Goal: Task Accomplishment & Management: Use online tool/utility

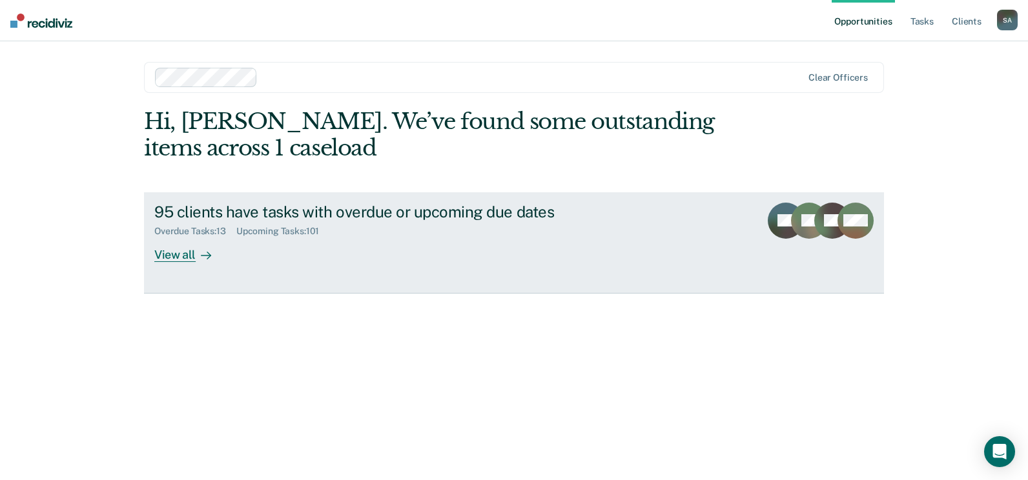
click at [170, 254] on div "View all" at bounding box center [190, 249] width 72 height 25
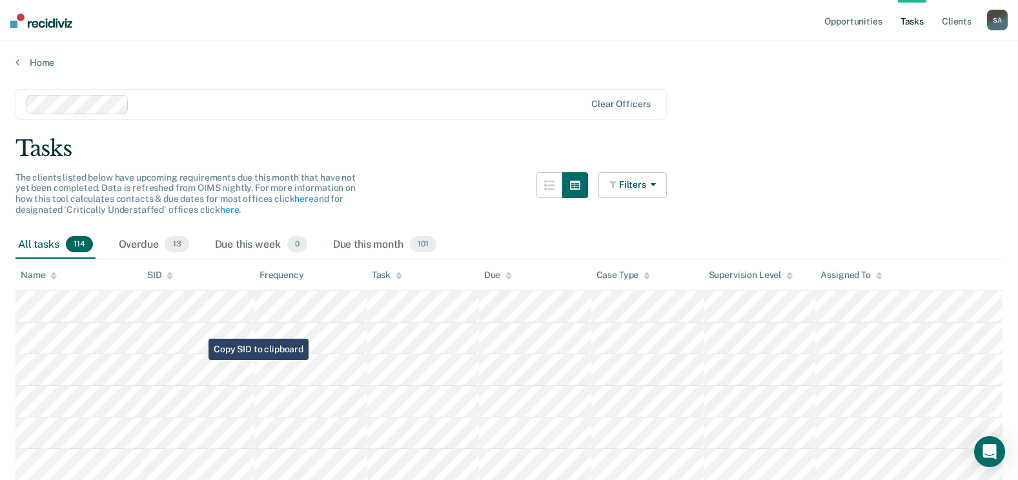
scroll to position [65, 0]
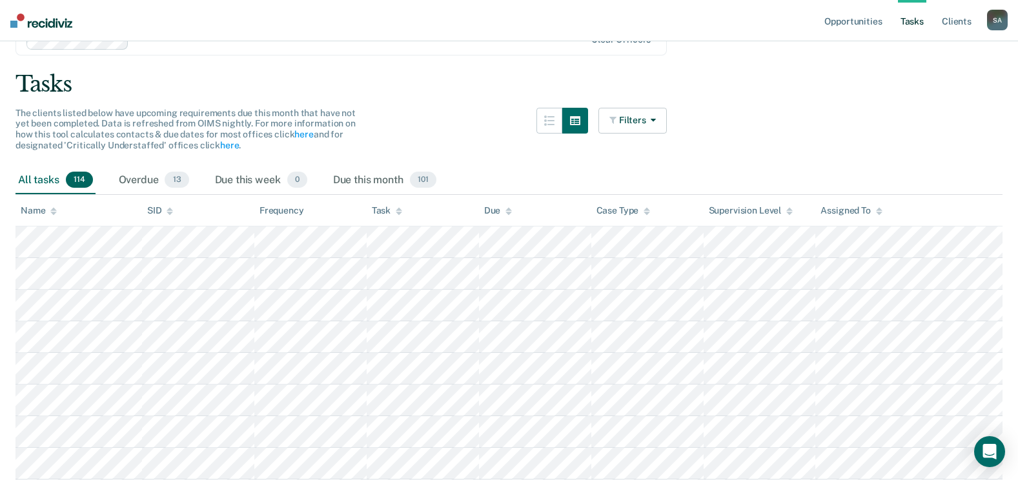
click at [50, 210] on icon at bounding box center [53, 211] width 6 height 8
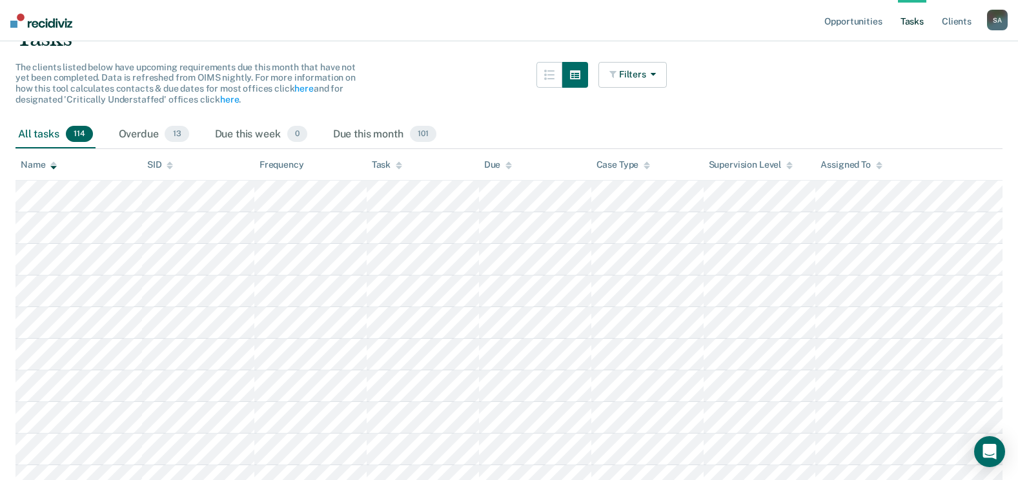
scroll to position [0, 0]
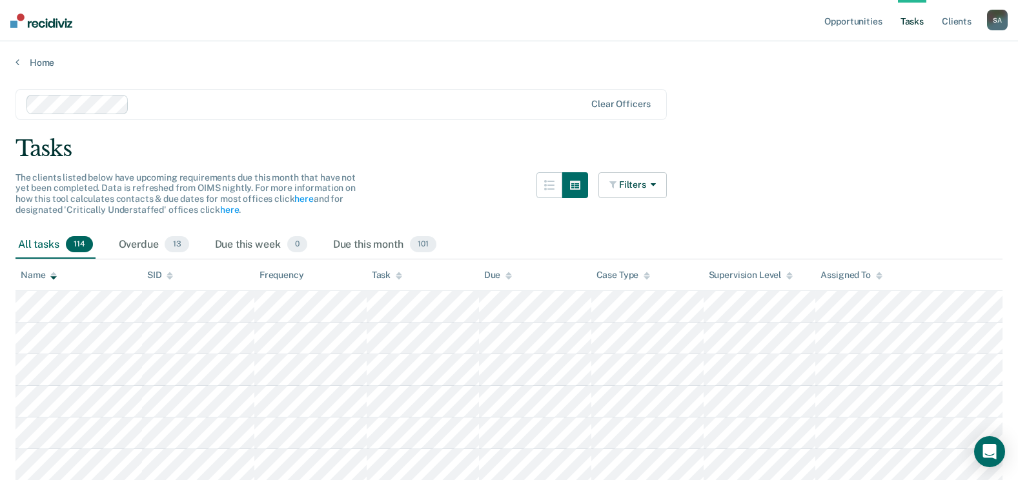
click at [56, 278] on icon at bounding box center [53, 276] width 6 height 8
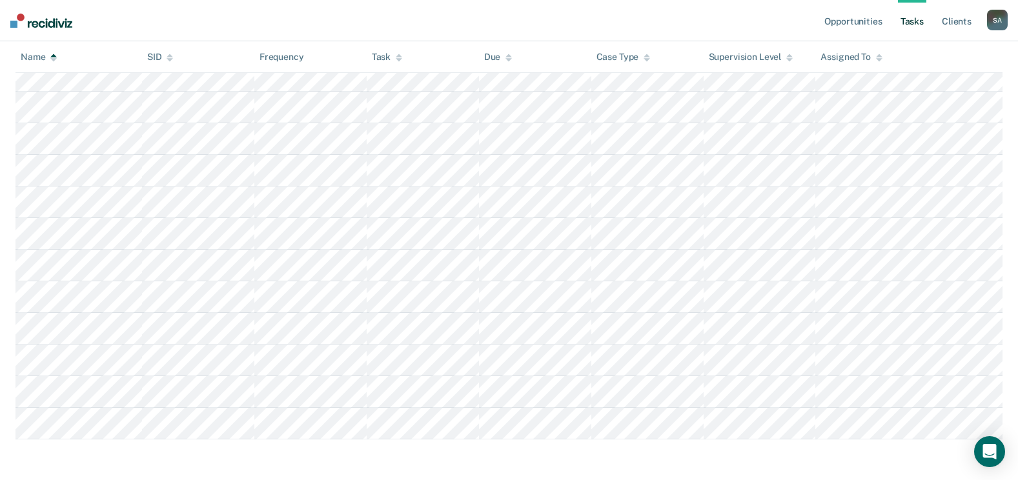
scroll to position [3469, 0]
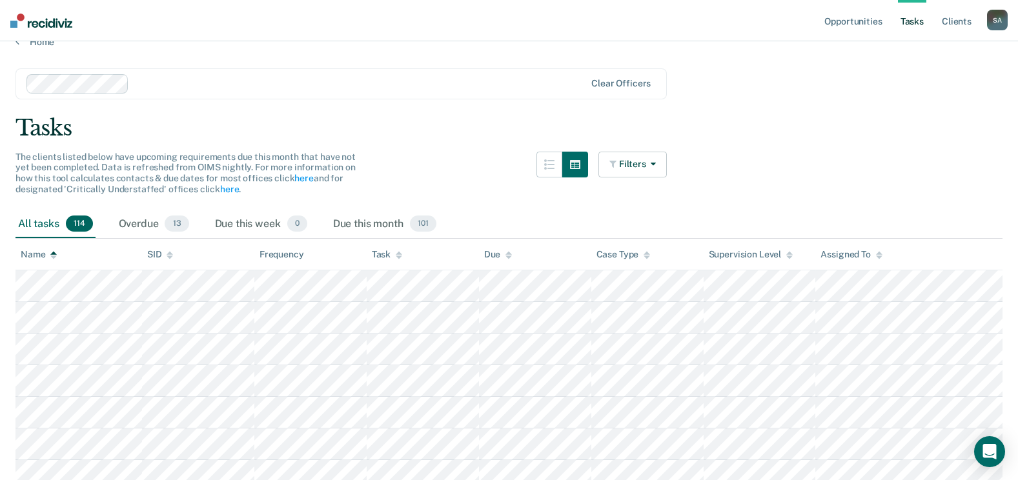
scroll to position [0, 0]
